Goal: Information Seeking & Learning: Learn about a topic

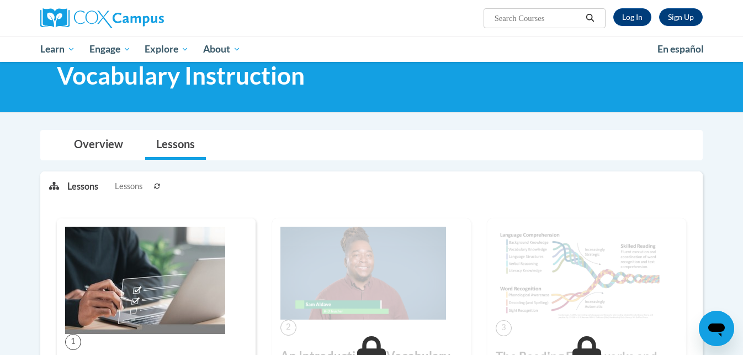
scroll to position [28, 0]
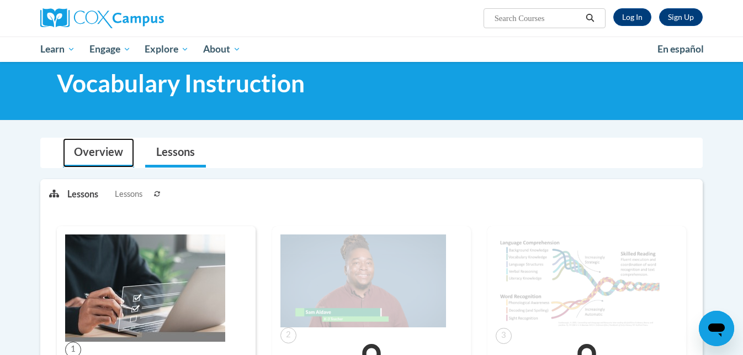
click at [97, 149] on link "Overview" at bounding box center [98, 152] width 71 height 29
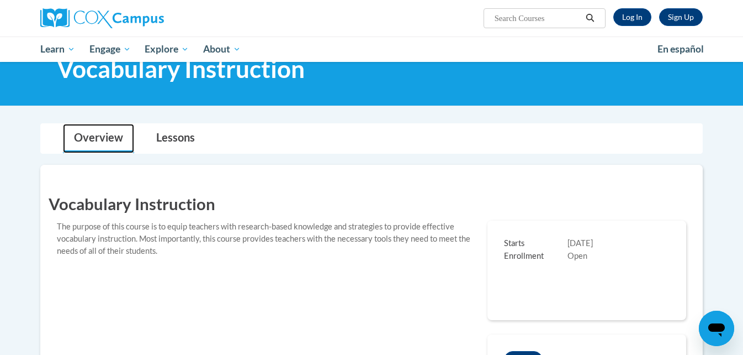
scroll to position [0, 0]
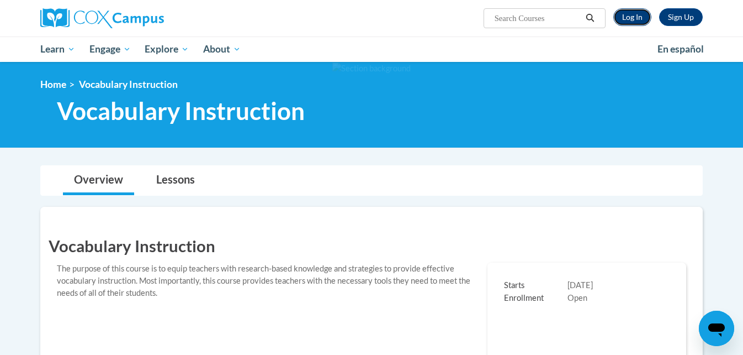
click at [638, 12] on link "Log In" at bounding box center [633, 17] width 38 height 18
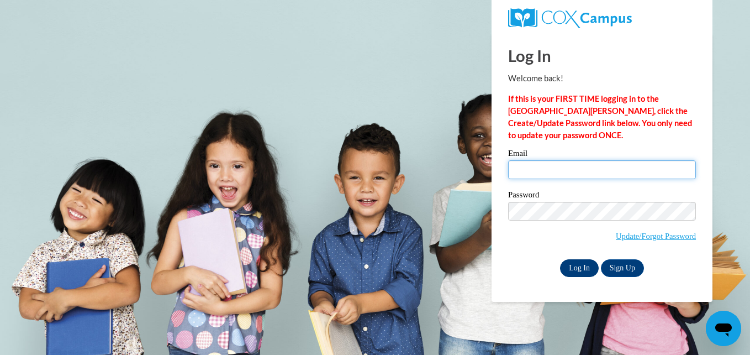
type input "hgmonighan1s@semo.edu"
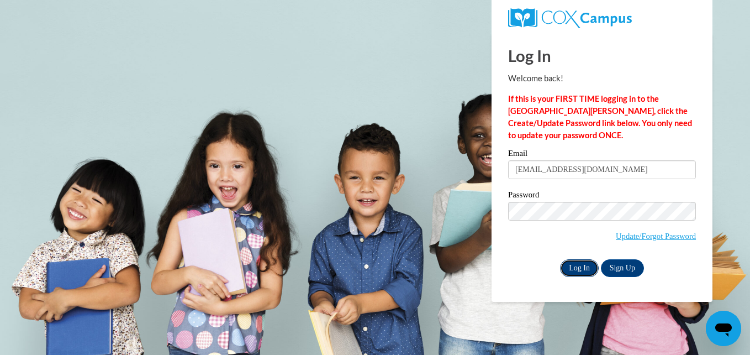
click at [580, 266] on input "Log In" at bounding box center [579, 268] width 39 height 18
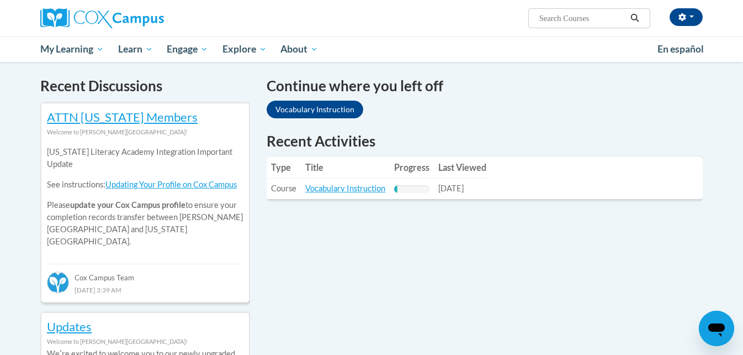
scroll to position [330, 0]
click at [363, 187] on link "Vocabulary Instruction" at bounding box center [345, 187] width 80 height 9
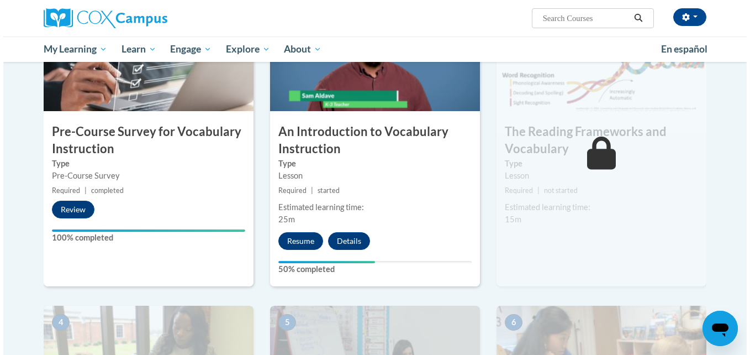
scroll to position [290, 0]
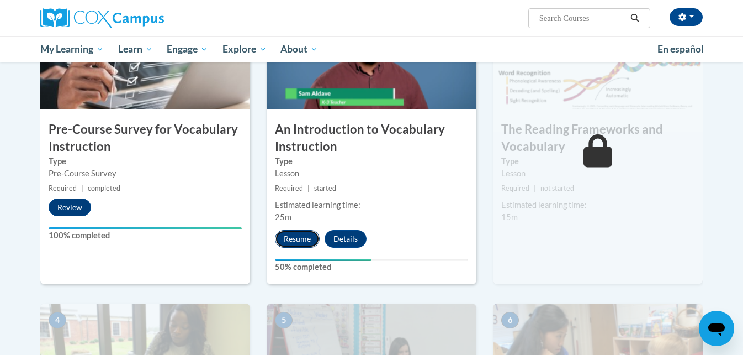
click at [296, 231] on button "Resume" at bounding box center [297, 239] width 45 height 18
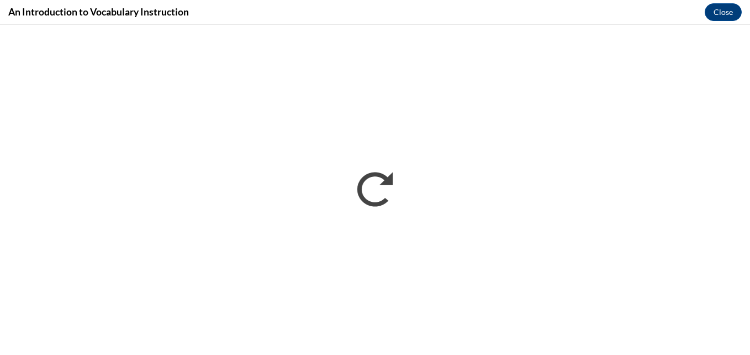
scroll to position [0, 0]
